Goal: Task Accomplishment & Management: Complete application form

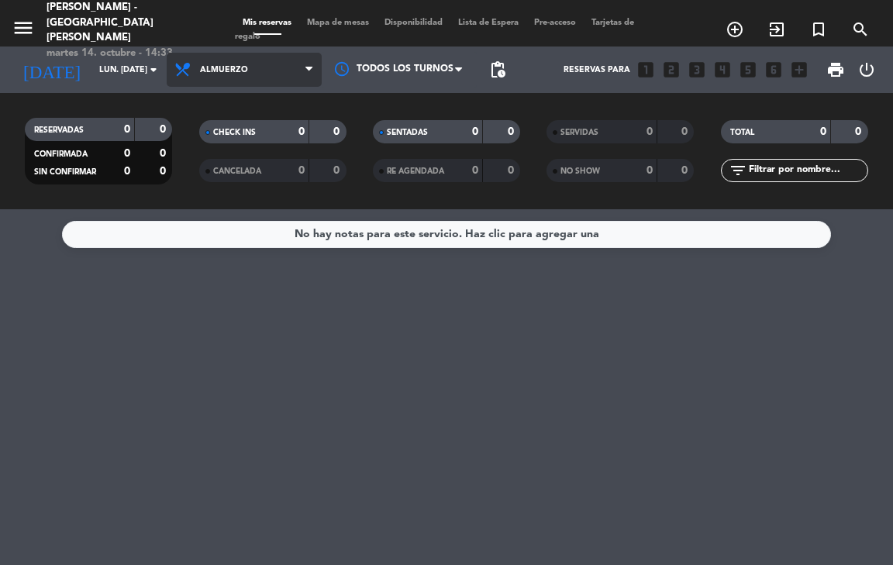
click at [290, 81] on span "Almuerzo" at bounding box center [244, 70] width 155 height 34
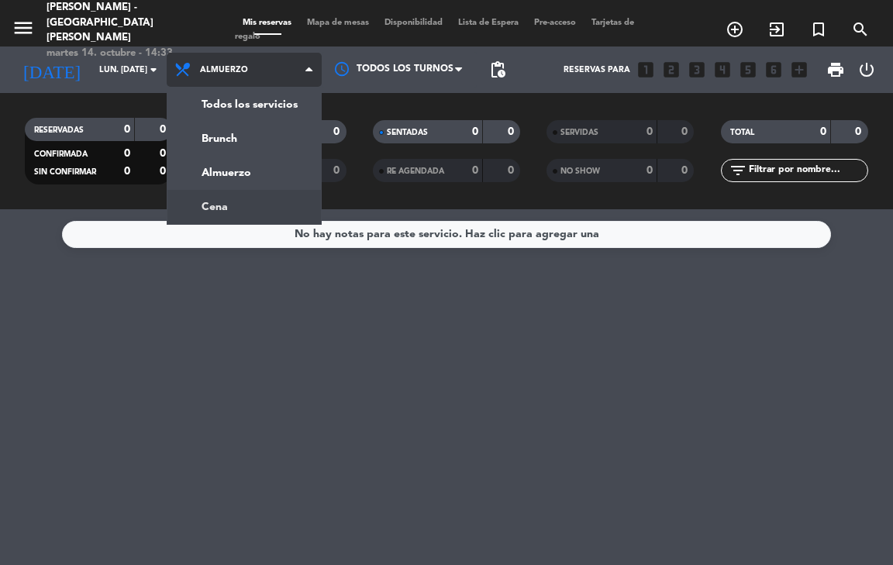
click at [251, 199] on div "menu [PERSON_NAME] - [GEOGRAPHIC_DATA][PERSON_NAME] martes 14. octubre - 14:33 …" at bounding box center [446, 104] width 893 height 209
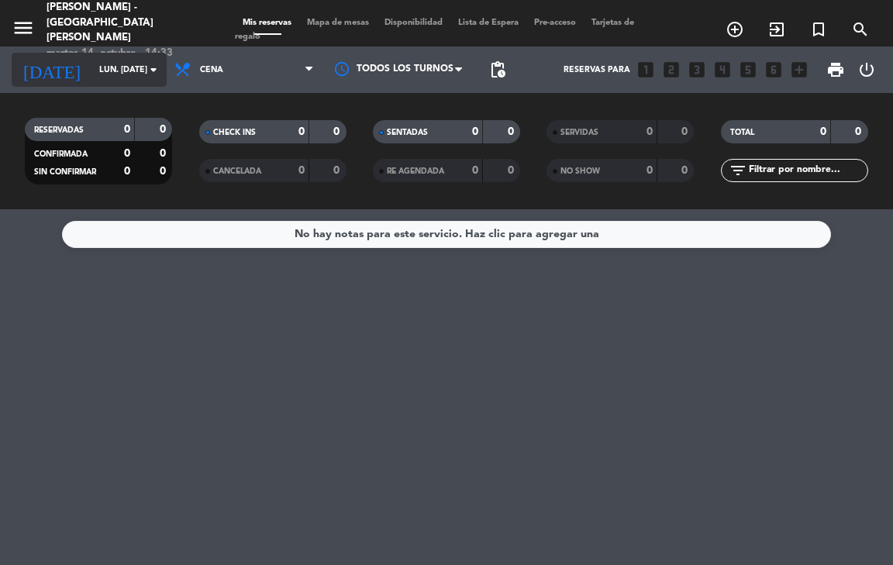
click at [116, 70] on input "lun. [DATE]" at bounding box center [149, 70] width 114 height 26
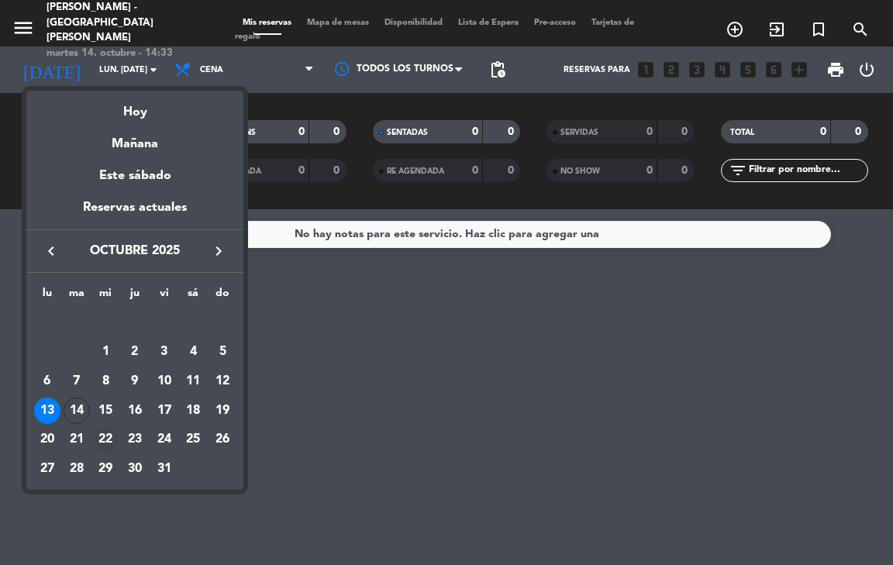
click at [98, 434] on div "22" at bounding box center [105, 440] width 26 height 26
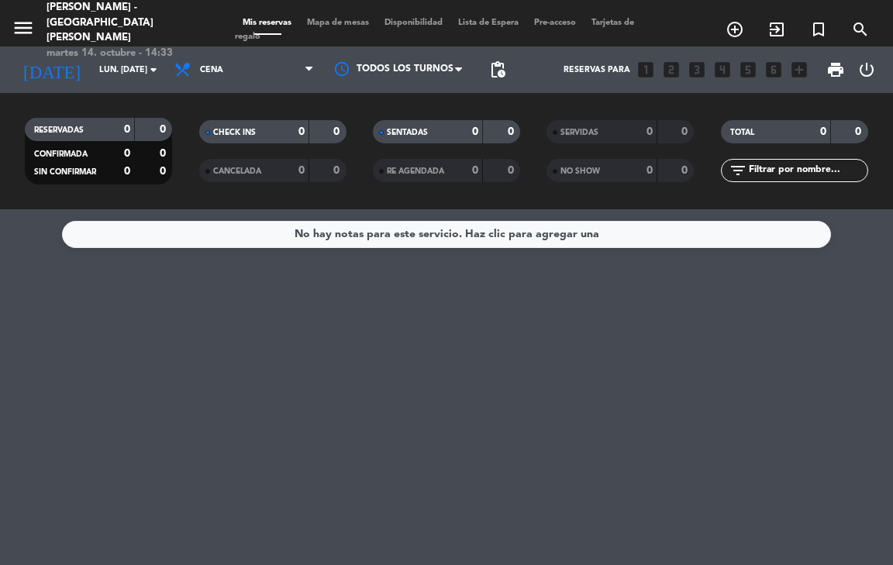
type input "mié. [DATE]"
click at [677, 77] on icon "looks_two" at bounding box center [672, 70] width 20 height 20
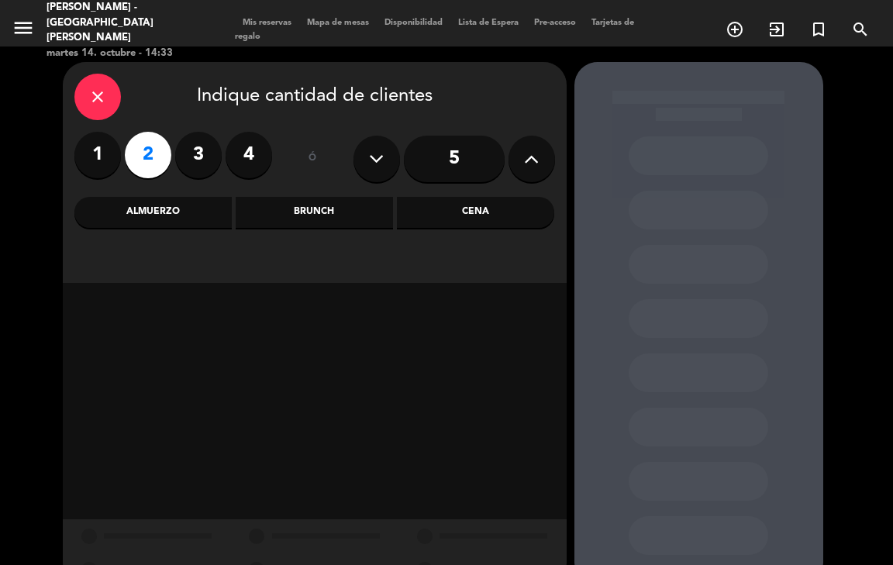
click at [487, 239] on div "close Indique cantidad de clientes 1 2 3 4 ó 5 Almuerzo Brunch Cena" at bounding box center [315, 172] width 504 height 221
click at [487, 230] on div "close Indique cantidad de clientes 1 2 3 4 ó 5 Almuerzo Brunch Cena" at bounding box center [315, 172] width 504 height 221
click at [489, 223] on div "Cena" at bounding box center [475, 212] width 157 height 31
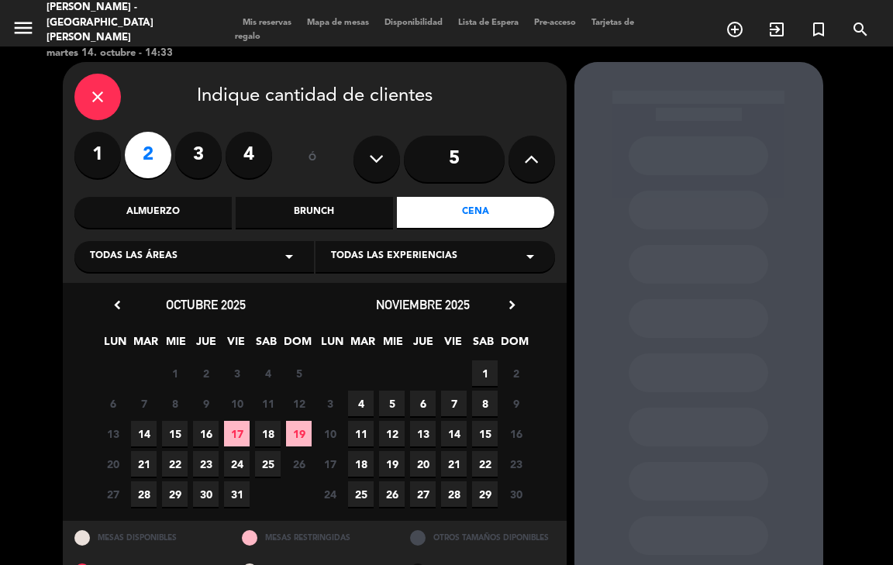
click at [180, 463] on span "22" at bounding box center [175, 464] width 26 height 26
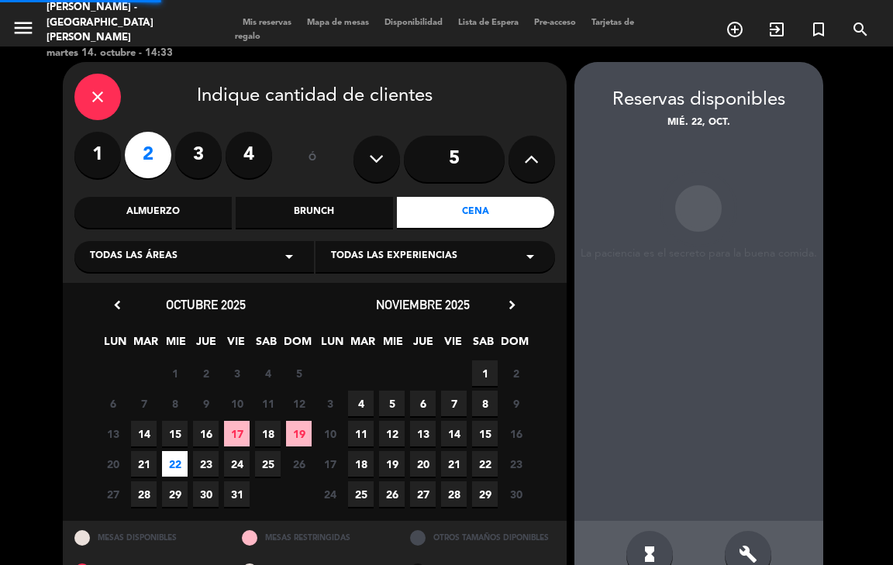
scroll to position [37, 0]
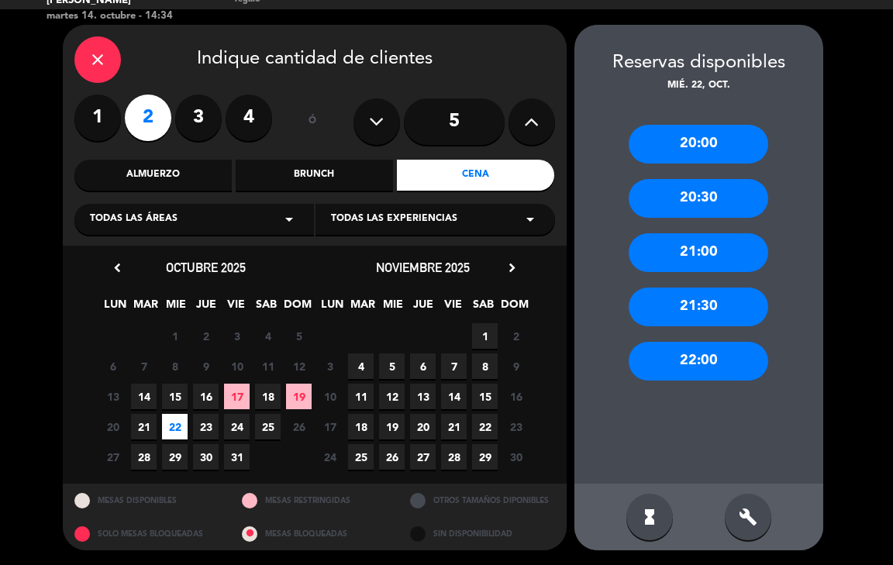
click at [687, 350] on div "22:00" at bounding box center [699, 361] width 140 height 39
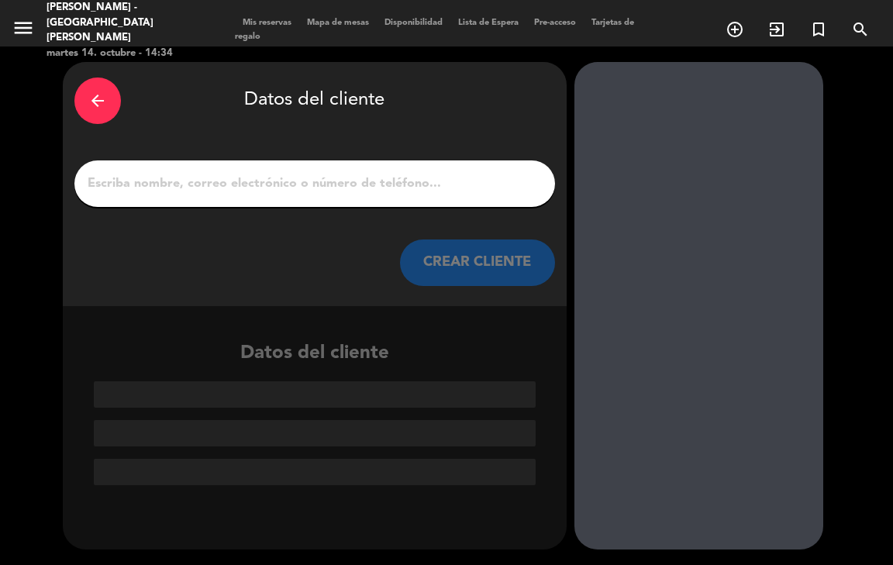
click at [340, 202] on div at bounding box center [314, 184] width 481 height 47
click at [333, 199] on div at bounding box center [314, 184] width 481 height 47
click at [260, 198] on div at bounding box center [314, 184] width 481 height 47
click at [258, 183] on input "1" at bounding box center [315, 184] width 458 height 22
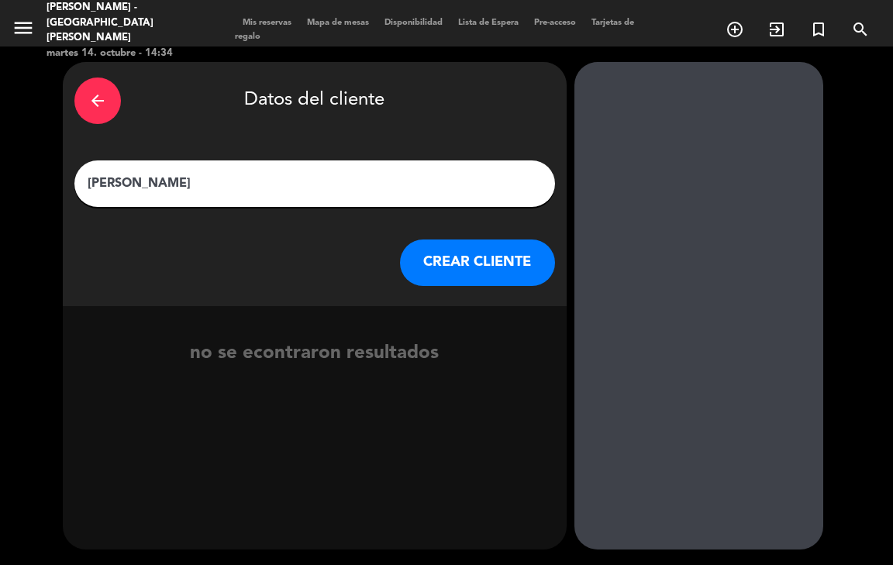
type input "[PERSON_NAME]"
click at [485, 268] on button "CREAR CLIENTE" at bounding box center [477, 263] width 155 height 47
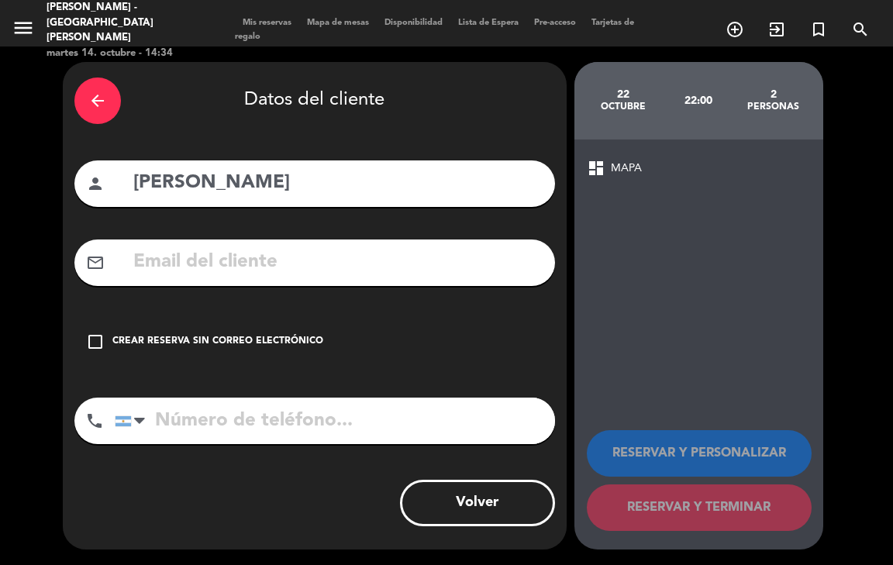
click at [86, 344] on icon "check_box_outline_blank" at bounding box center [95, 342] width 19 height 19
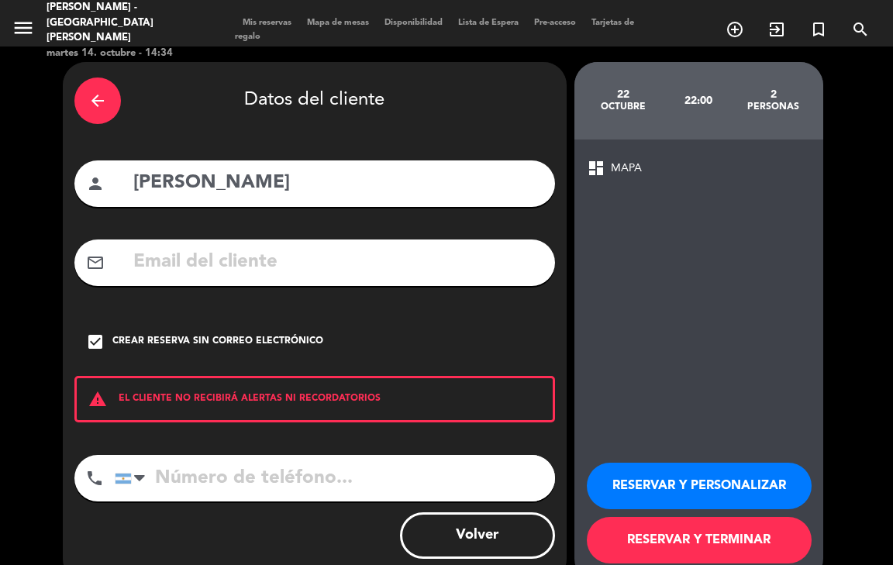
click at [755, 497] on button "RESERVAR Y PERSONALIZAR" at bounding box center [699, 486] width 225 height 47
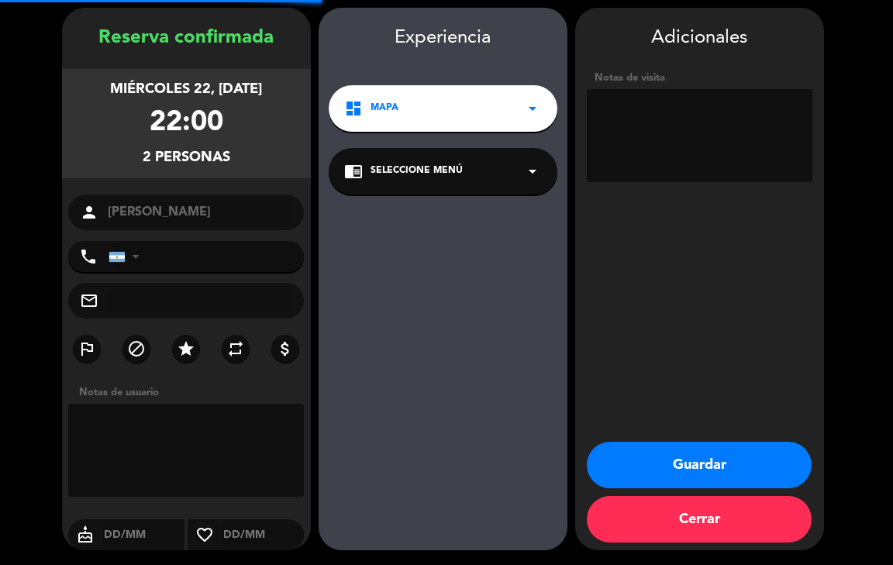
scroll to position [55, 0]
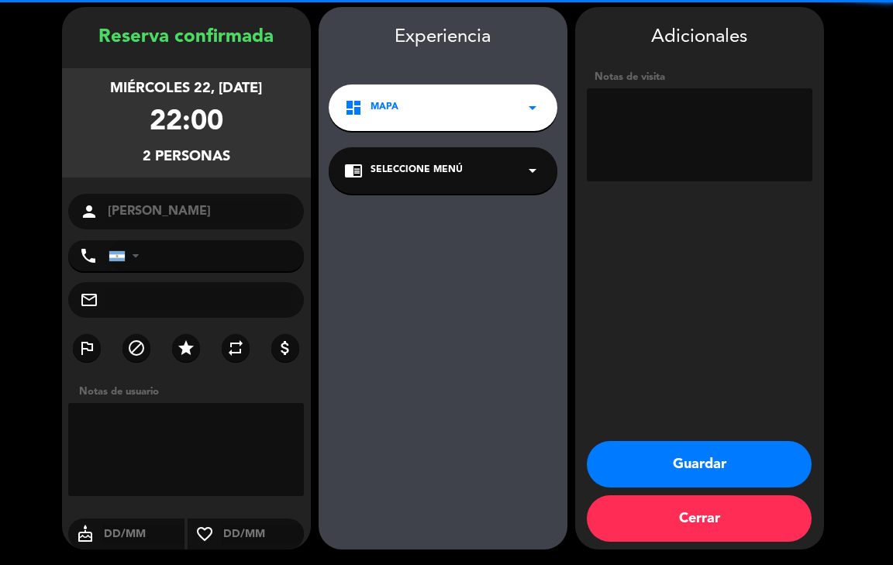
click at [661, 145] on textarea at bounding box center [700, 134] width 226 height 93
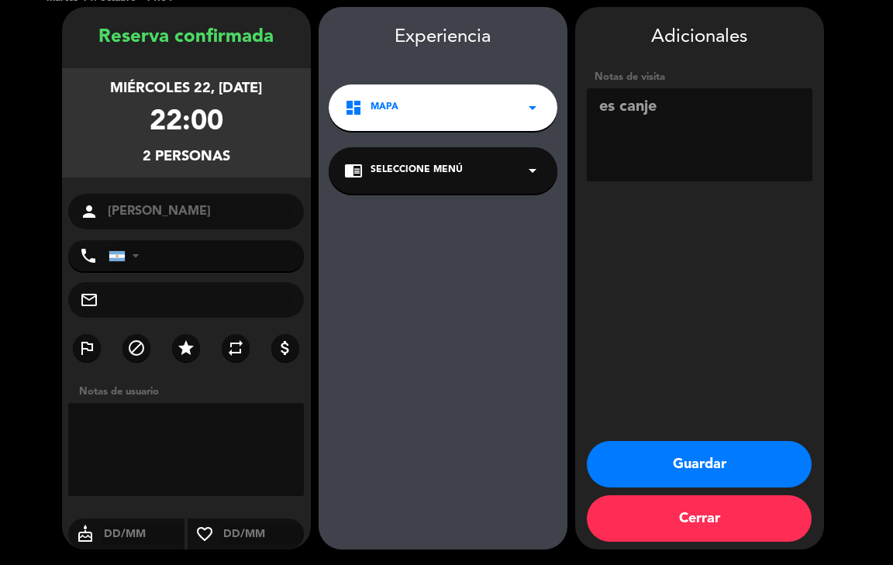
type textarea "es canje"
click at [772, 461] on button "Guardar" at bounding box center [699, 464] width 225 height 47
